Goal: Information Seeking & Learning: Check status

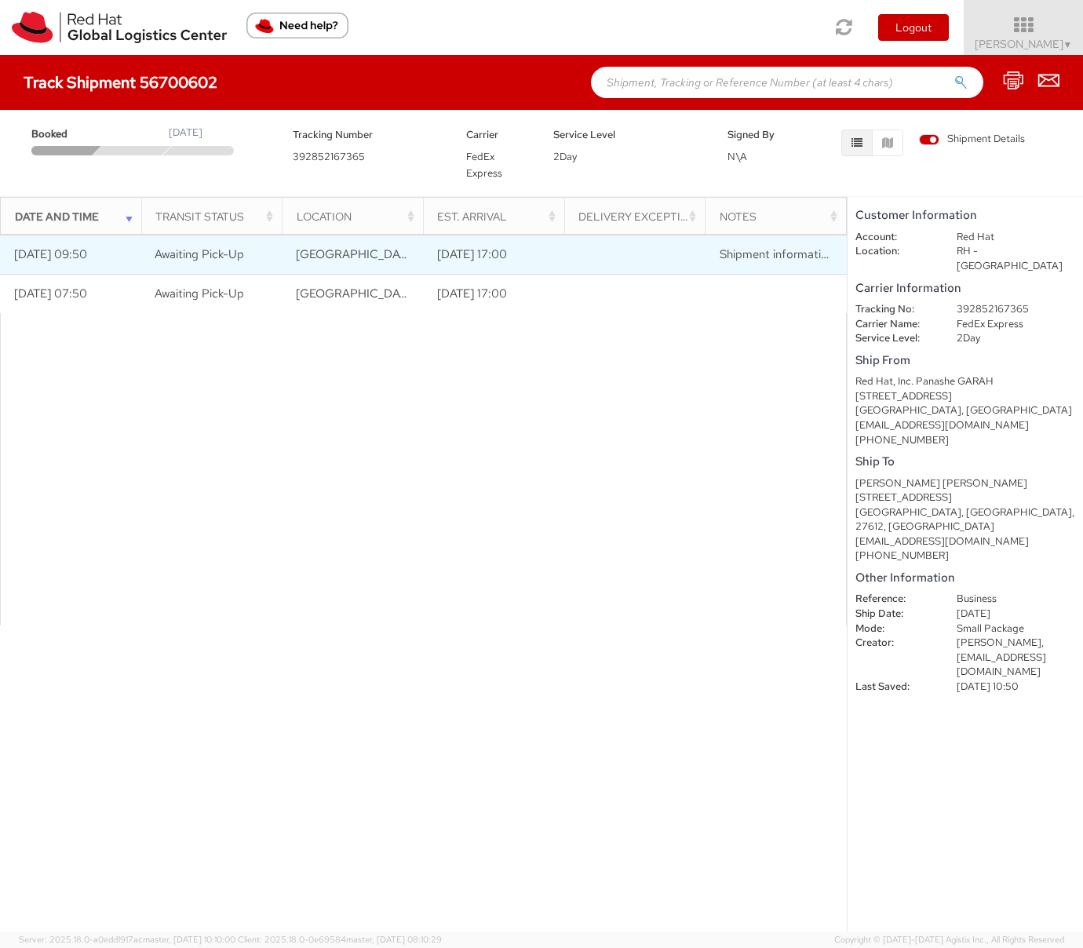
click at [724, 257] on span "Shipment information sent to FedEx" at bounding box center [815, 254] width 191 height 16
click at [647, 270] on td at bounding box center [634, 254] width 141 height 39
click at [725, 258] on span "Shipment information sent to FedEx" at bounding box center [815, 254] width 191 height 16
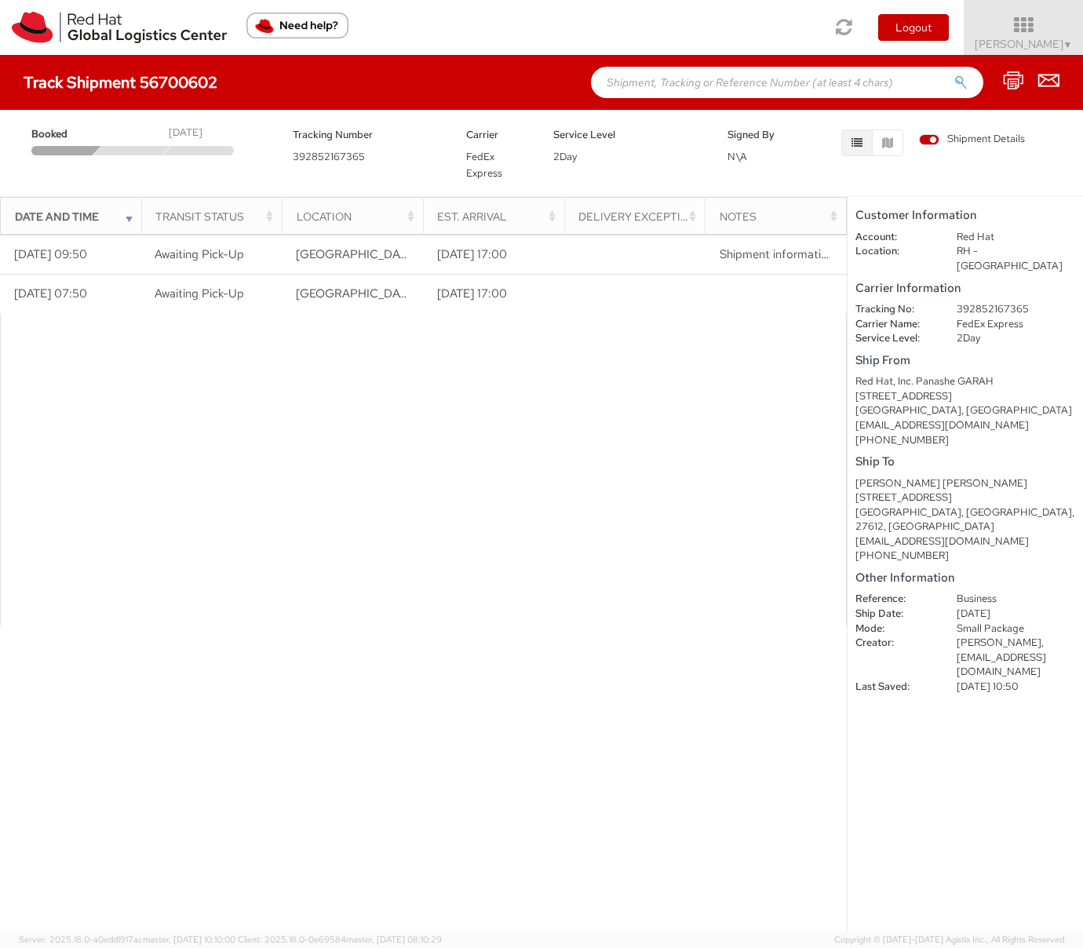
click at [936, 138] on span "Shipment Details" at bounding box center [972, 139] width 106 height 15
click at [0, 0] on input "Shipment Details" at bounding box center [0, 0] width 0 height 0
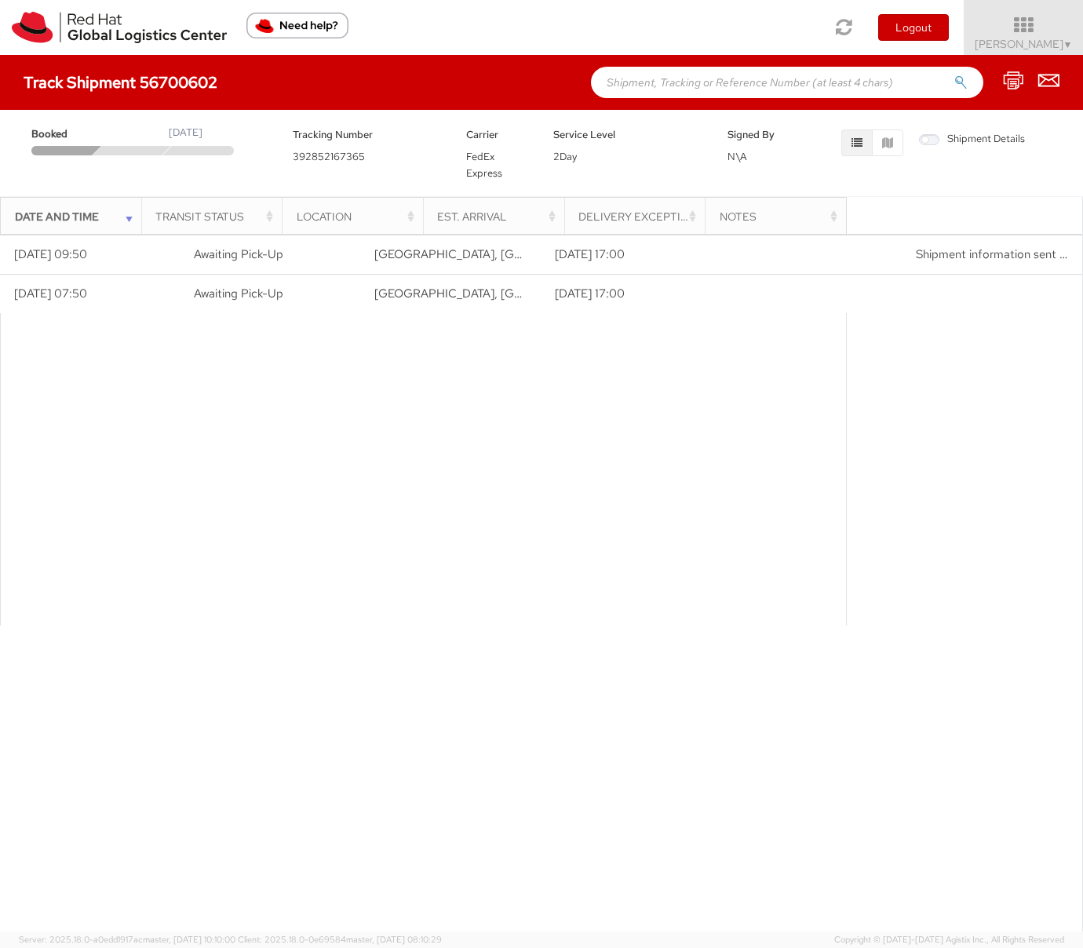
click at [935, 138] on span "Shipment Details" at bounding box center [972, 139] width 106 height 15
click at [0, 0] on input "Shipment Details" at bounding box center [0, 0] width 0 height 0
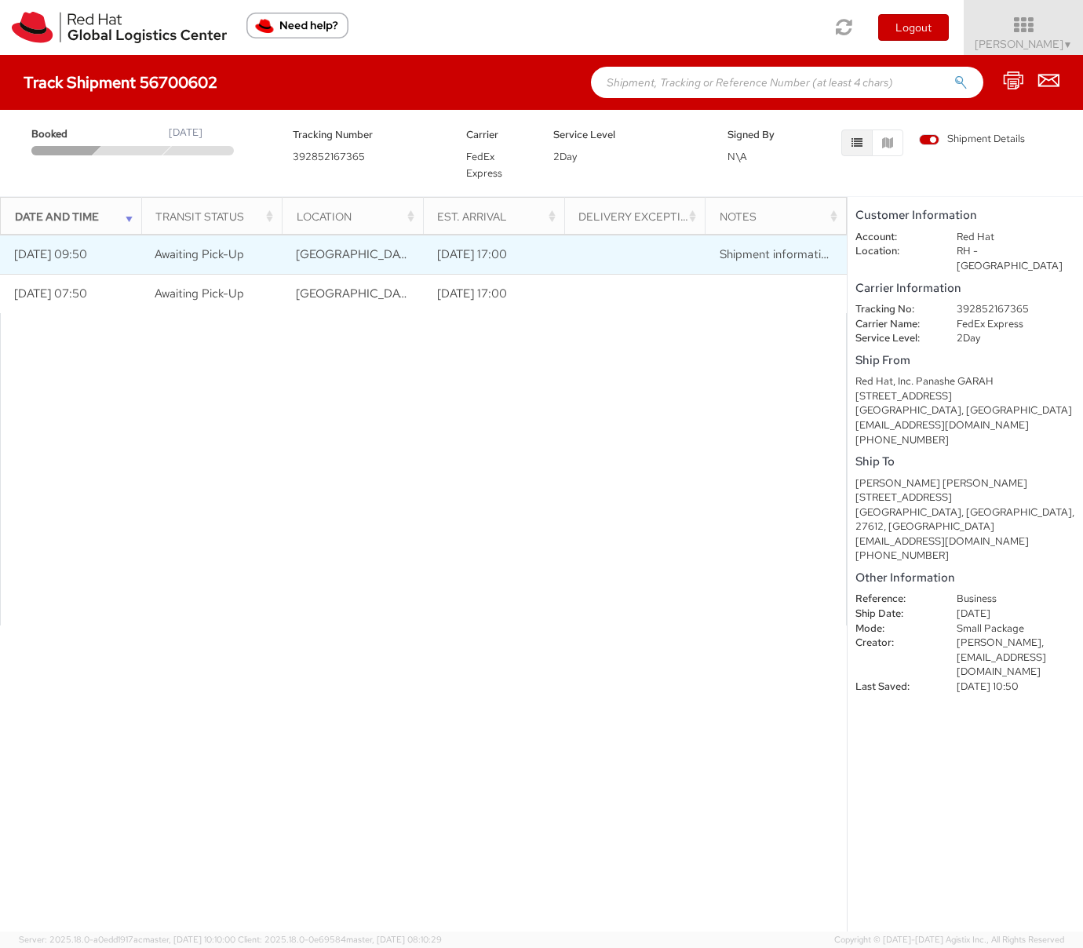
click at [699, 251] on td at bounding box center [634, 254] width 141 height 39
click at [748, 254] on span "Shipment information sent to FedEx" at bounding box center [815, 254] width 191 height 16
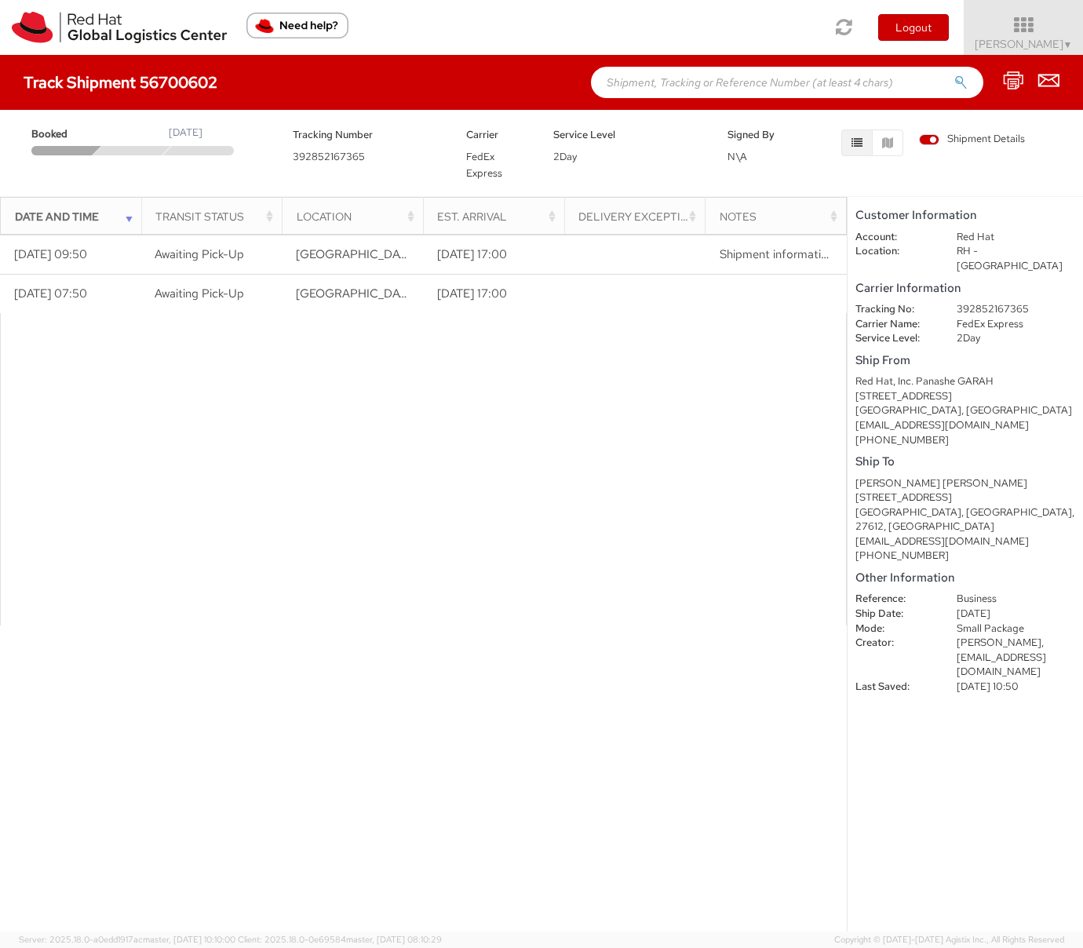
click at [760, 216] on div "Notes" at bounding box center [781, 217] width 122 height 16
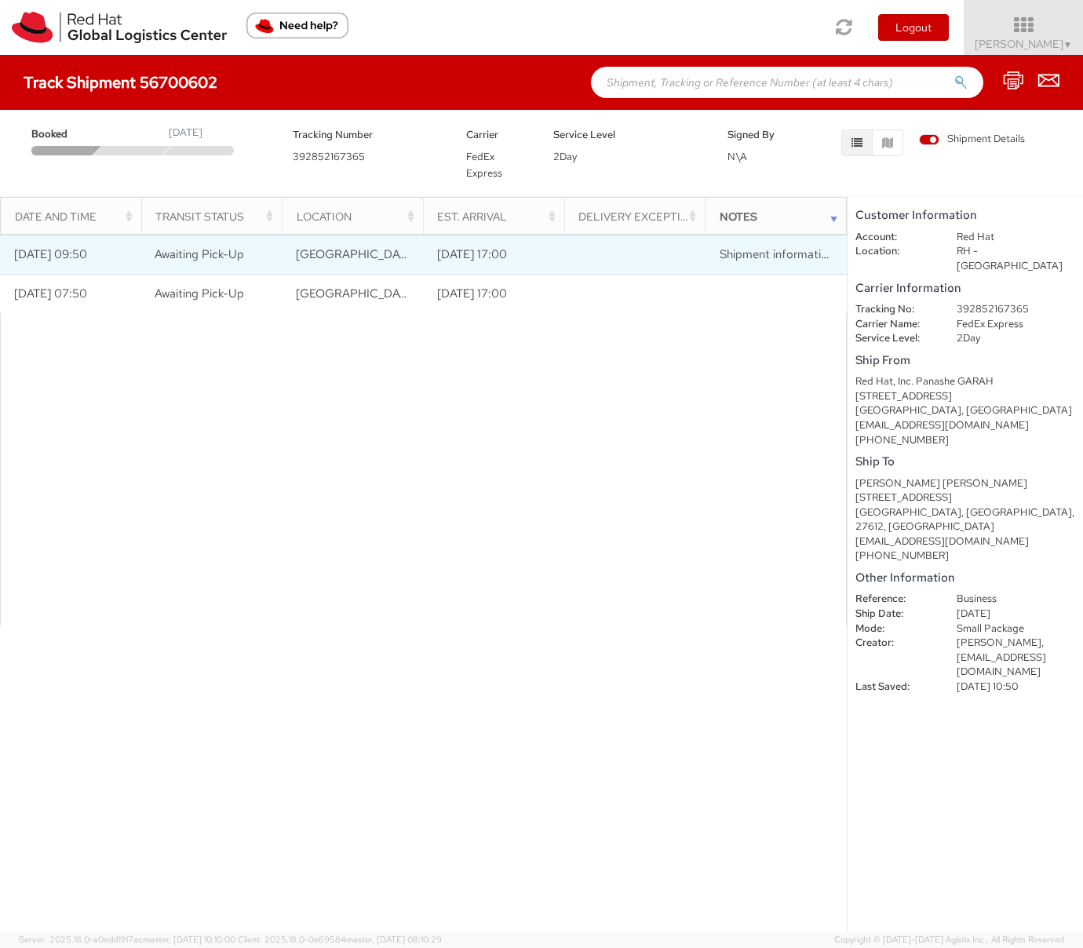
click at [768, 249] on span "Shipment information sent to FedEx" at bounding box center [815, 254] width 191 height 16
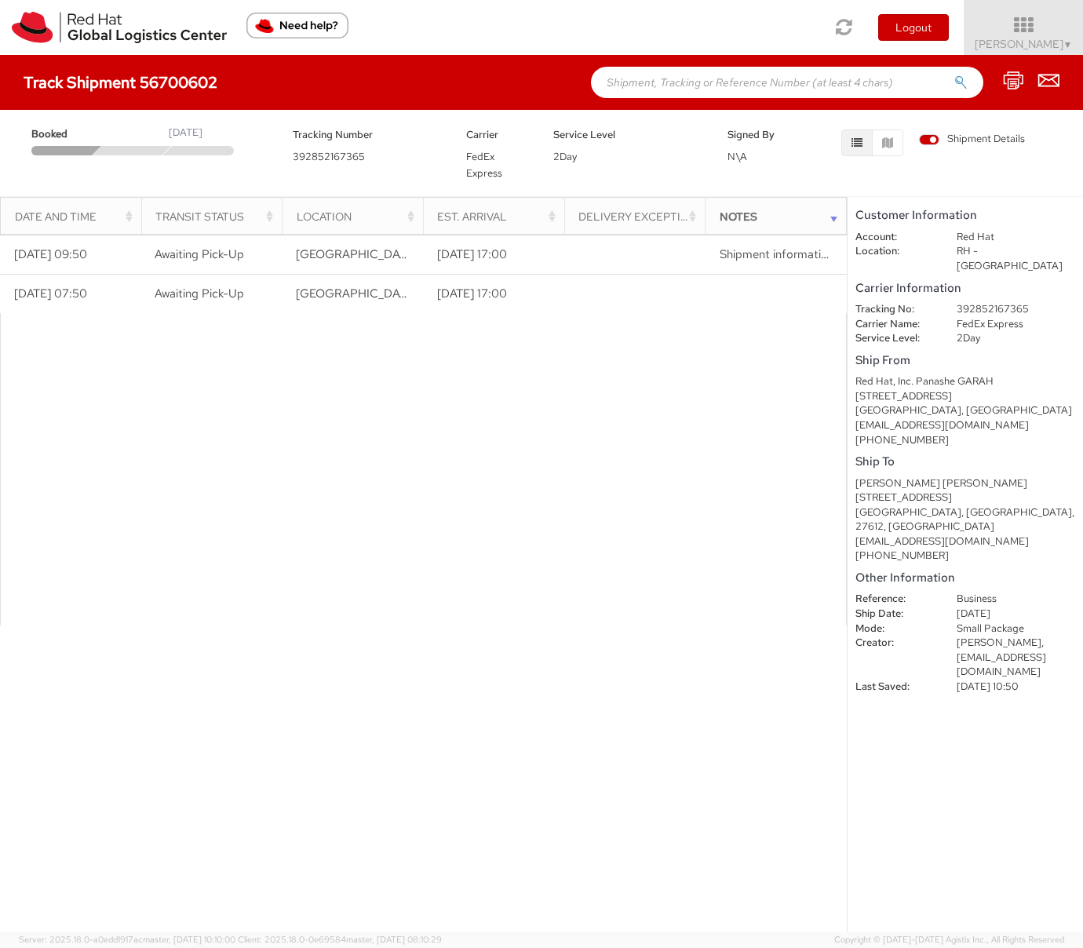
click at [203, 214] on div "Transit Status" at bounding box center [216, 217] width 122 height 16
